Goal: Book appointment/travel/reservation

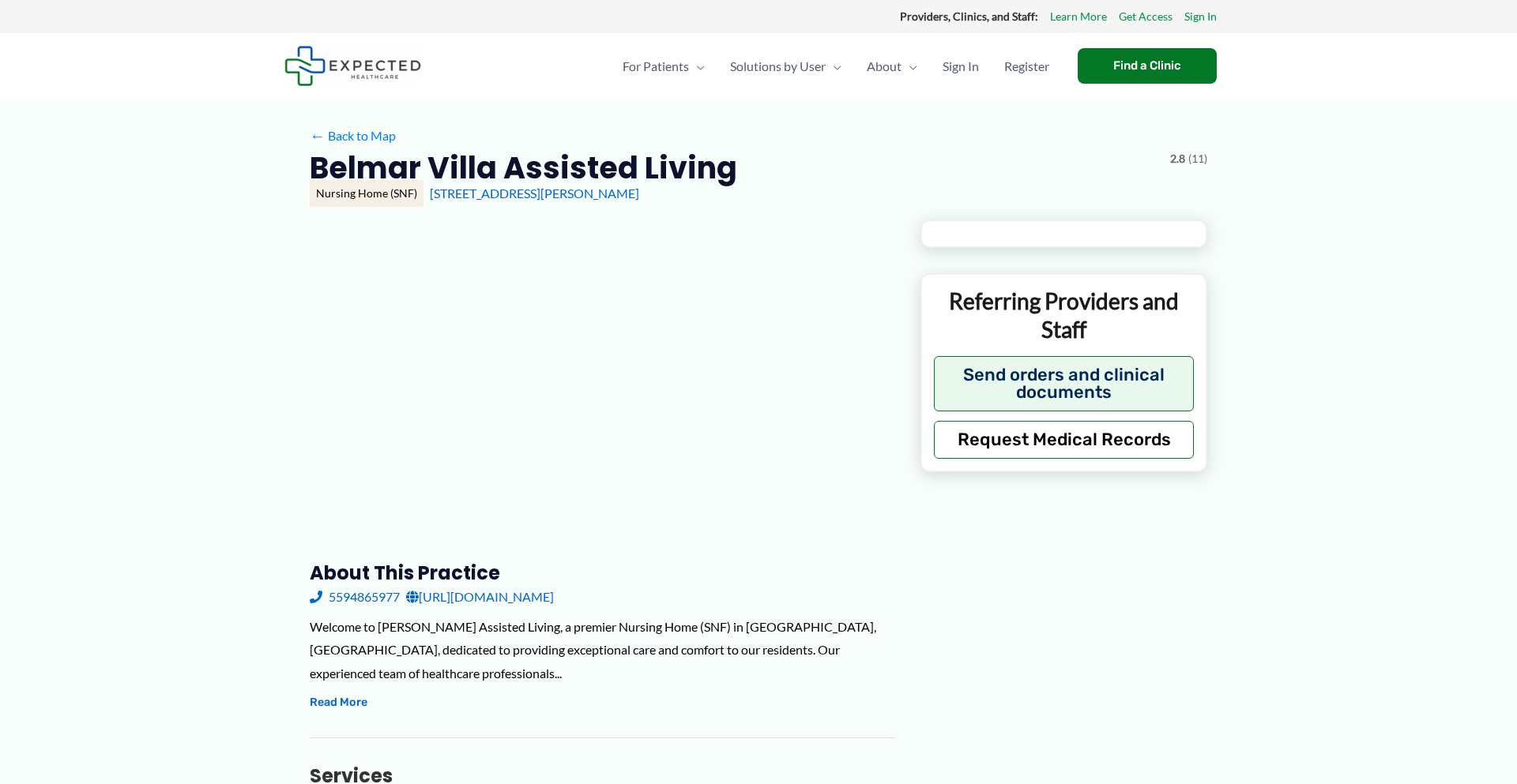
type input "**********"
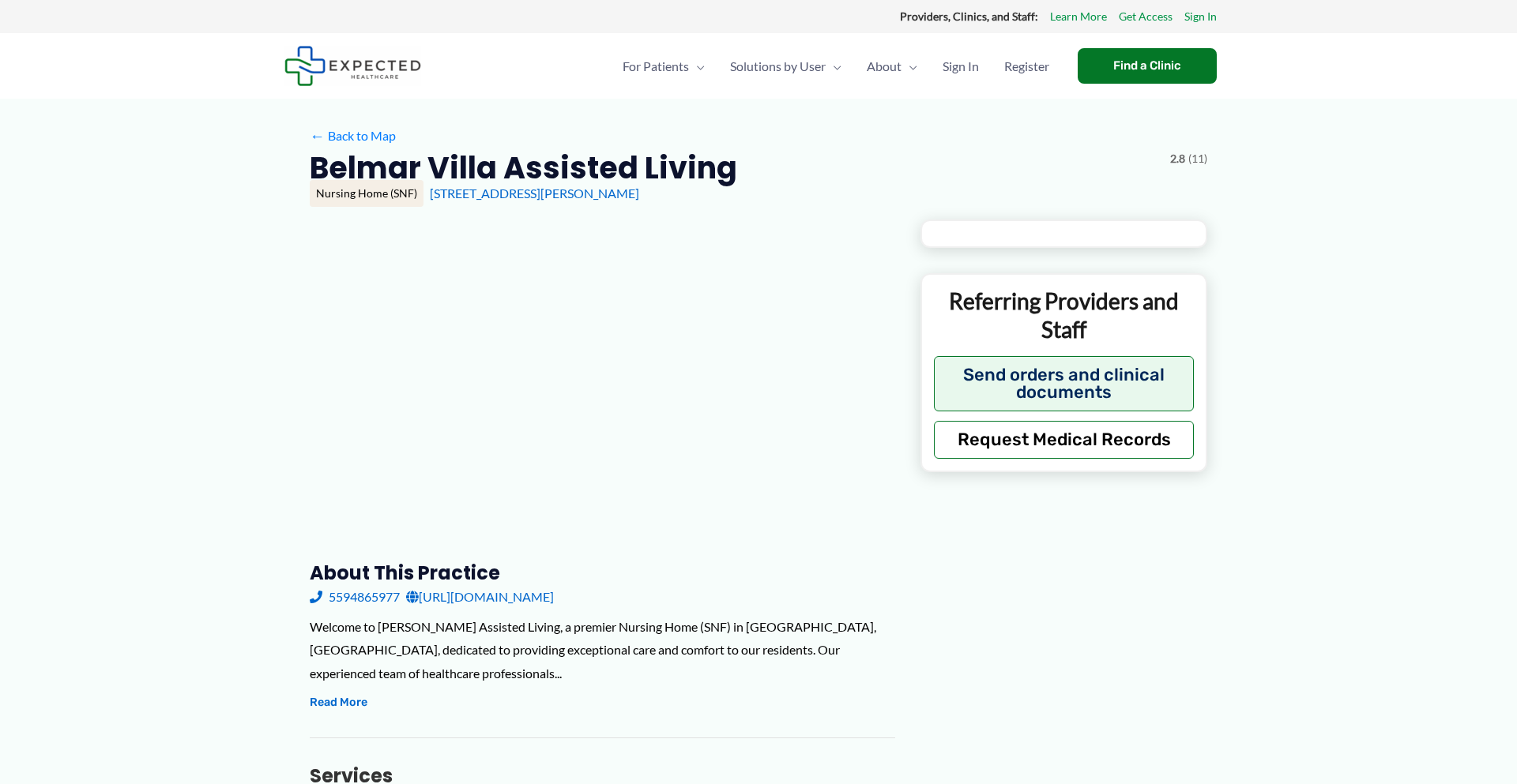
type input "**********"
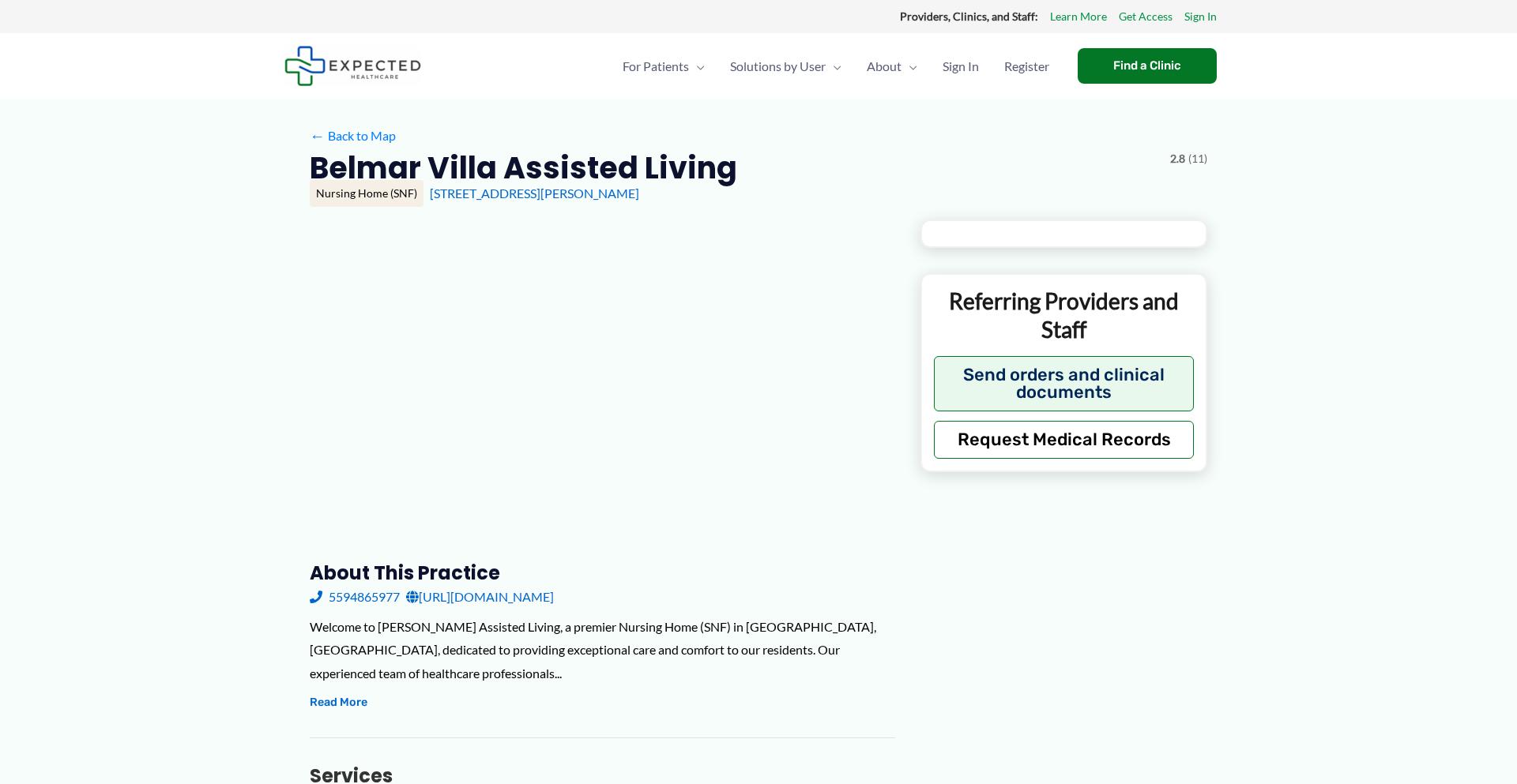
type input "**********"
